Goal: Information Seeking & Learning: Learn about a topic

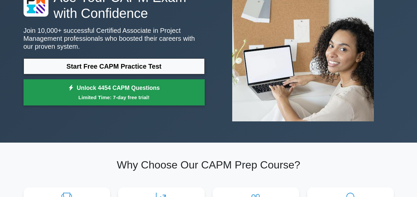
scroll to position [65, 0]
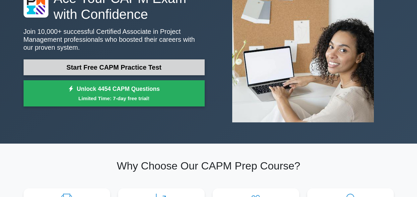
click at [158, 68] on link "Start Free CAPM Practice Test" at bounding box center [114, 67] width 181 height 16
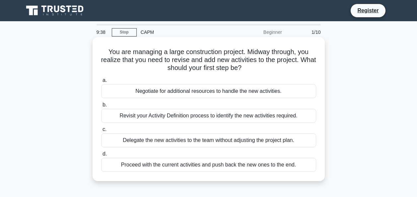
click at [147, 89] on div "Negotiate for additional resources to handle the new activities." at bounding box center [208, 91] width 215 height 14
click at [101, 83] on input "a. Negotiate for additional resources to handle the new activities." at bounding box center [101, 80] width 0 height 4
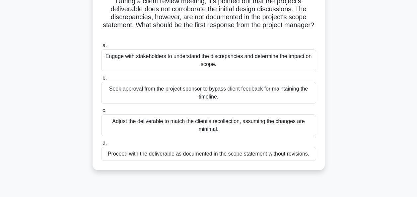
scroll to position [50, 0]
click at [220, 94] on div "Seek approval from the project sponsor to bypass client feedback for maintainin…" at bounding box center [208, 93] width 215 height 22
click at [101, 81] on input "b. Seek approval from the project sponsor to bypass client feedback for maintai…" at bounding box center [101, 78] width 0 height 4
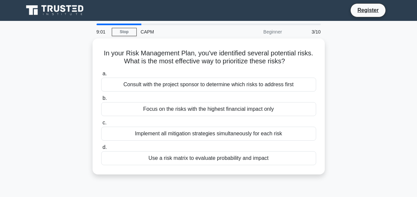
scroll to position [0, 0]
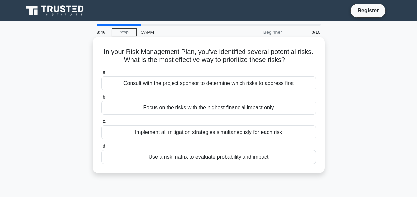
click at [208, 85] on div "Consult with the project sponsor to determine which risks to address first" at bounding box center [208, 83] width 215 height 14
click at [101, 75] on input "a. Consult with the project sponsor to determine which risks to address first" at bounding box center [101, 72] width 0 height 4
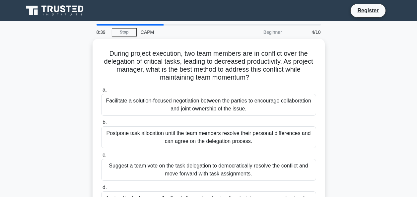
click at [208, 86] on label "a. Facilitate a solution-focused negotiation between the parties to encourage c…" at bounding box center [208, 101] width 215 height 30
click at [101, 88] on input "a. Facilitate a solution-focused negotiation between the parties to encourage c…" at bounding box center [101, 90] width 0 height 4
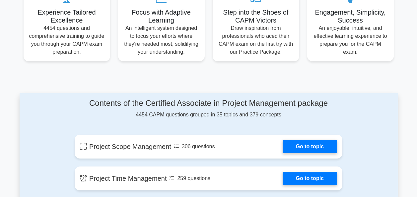
scroll to position [267, 0]
